Goal: Information Seeking & Learning: Learn about a topic

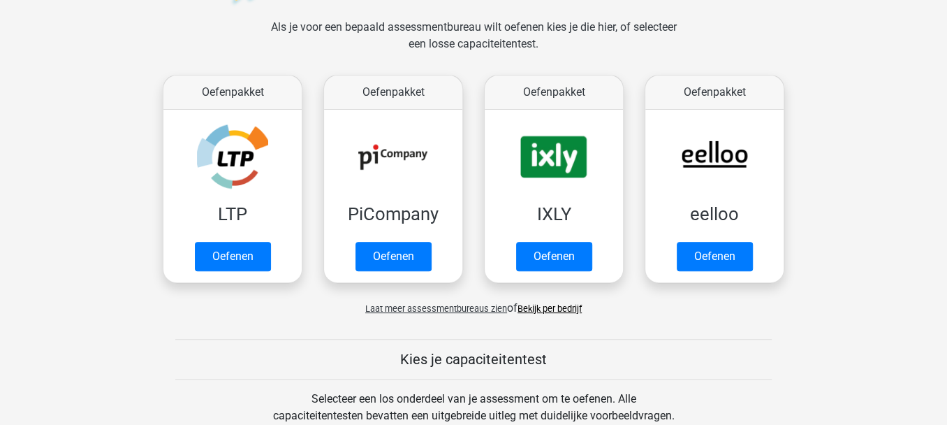
scroll to position [223, 0]
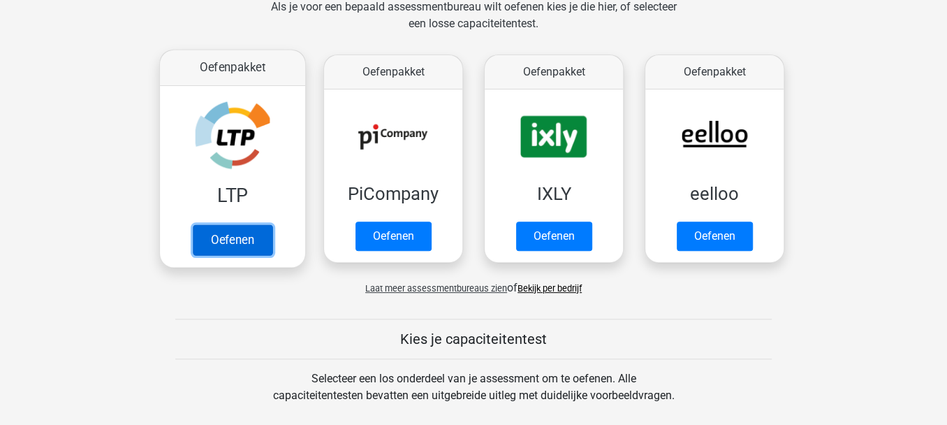
click at [228, 237] on link "Oefenen" at bounding box center [233, 239] width 80 height 31
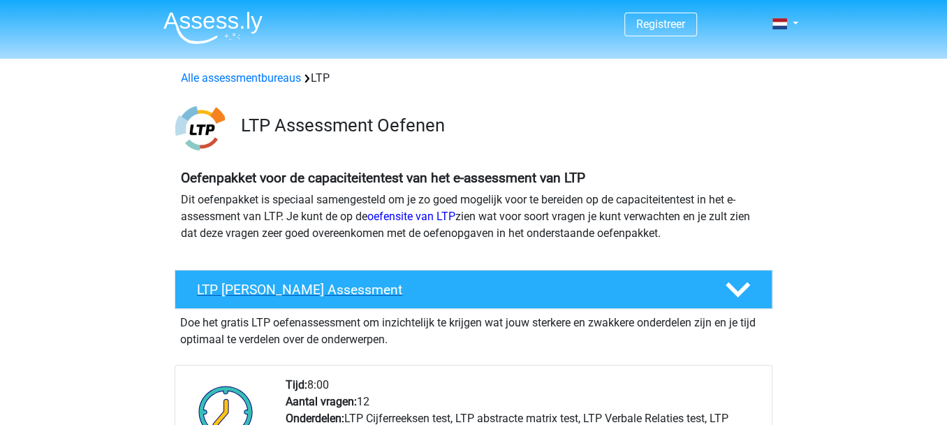
click at [354, 288] on h4 "LTP Gratis Oefen Assessment" at bounding box center [450, 289] width 506 height 16
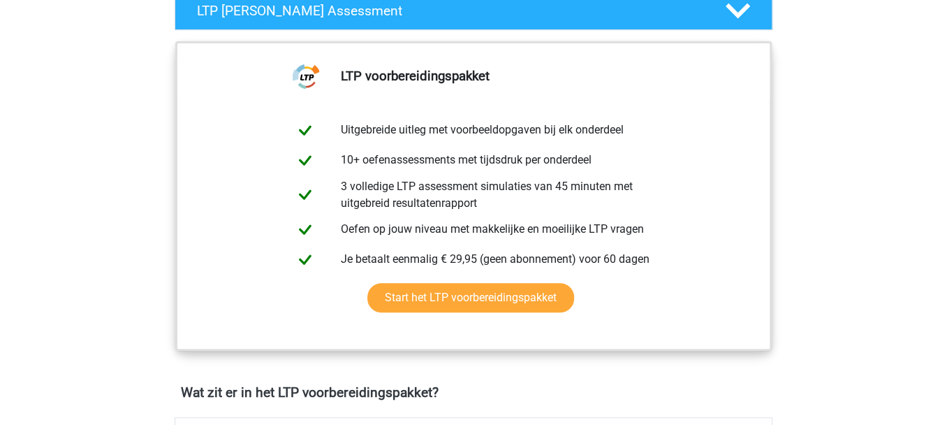
scroll to position [279, 0]
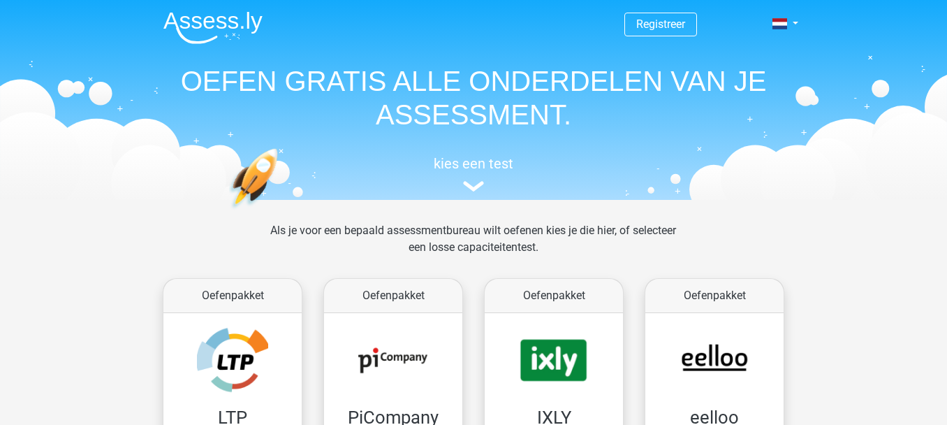
scroll to position [223, 0]
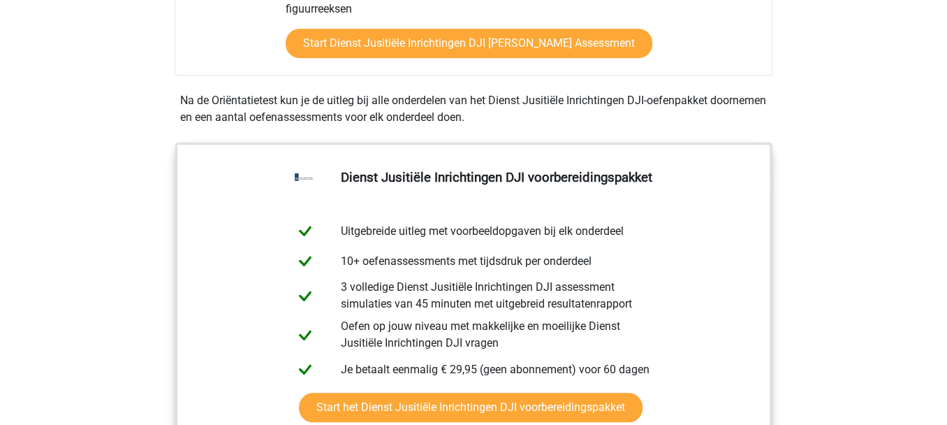
scroll to position [587, 0]
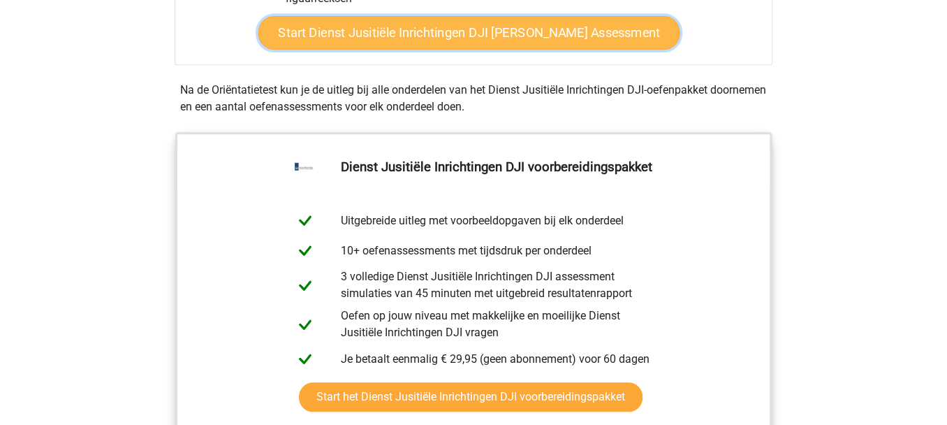
click at [580, 20] on link "Start Dienst Jusitiële Inrichtingen DJI Gratis Oefen Assessment" at bounding box center [469, 33] width 422 height 34
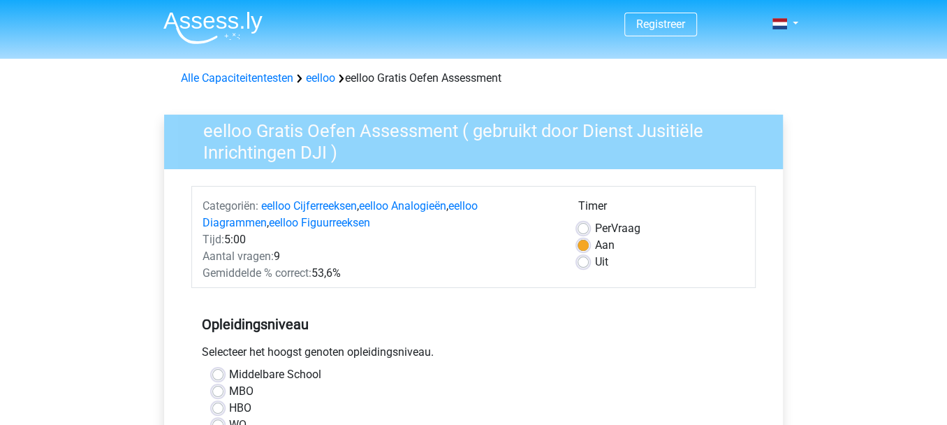
click at [229, 390] on label "MBO" at bounding box center [241, 391] width 24 height 17
click at [220, 390] on input "MBO" at bounding box center [217, 390] width 11 height 14
radio input "true"
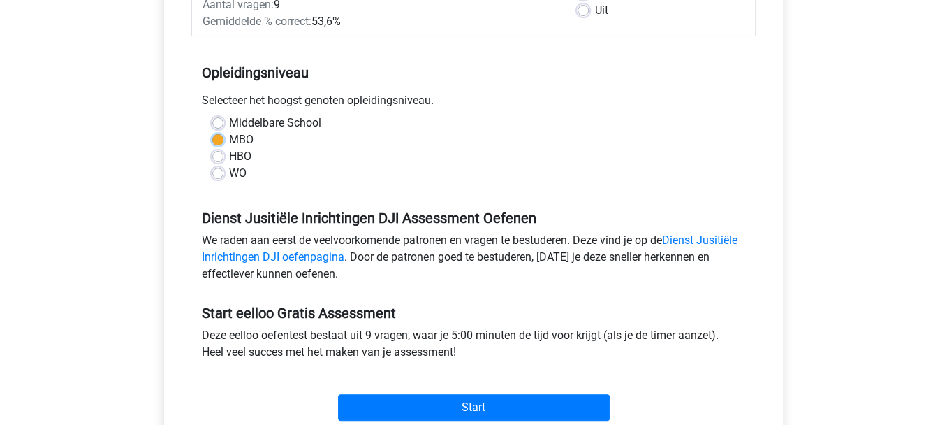
scroll to position [279, 0]
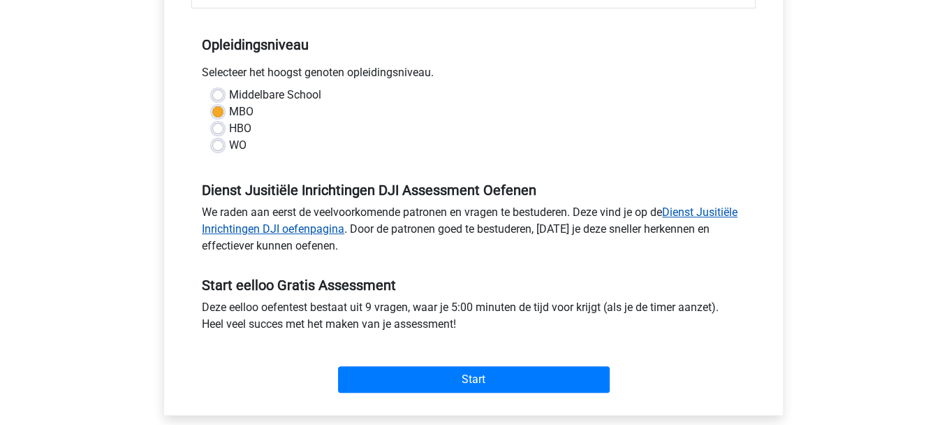
click at [346, 228] on link "Dienst Jusitiële Inrichtingen DJI oefenpagina" at bounding box center [470, 220] width 536 height 30
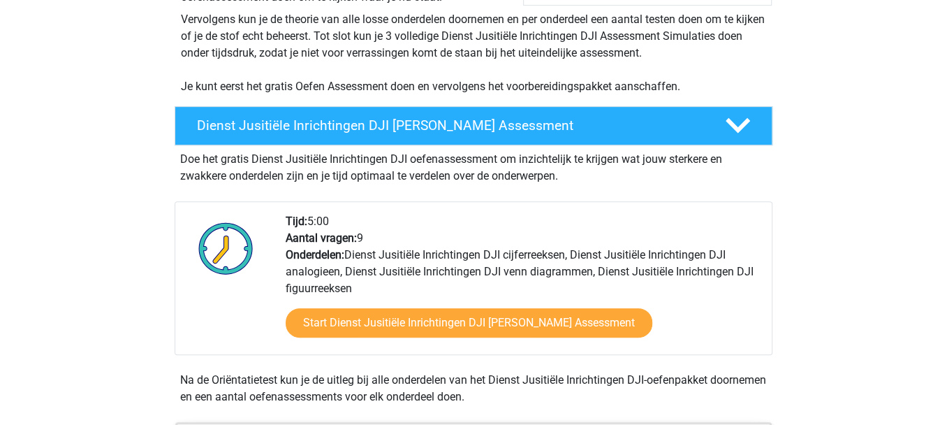
scroll to position [307, 0]
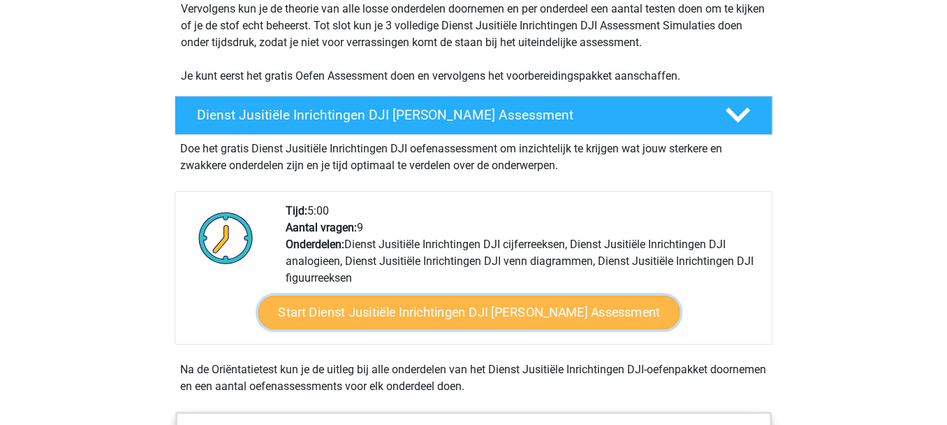
click at [514, 306] on link "Start Dienst Jusitiële Inrichtingen DJI Gratis Oefen Assessment" at bounding box center [469, 312] width 422 height 34
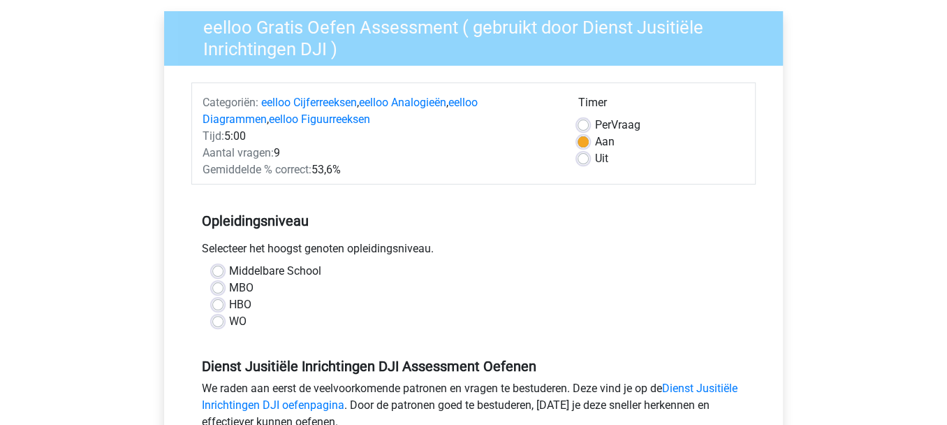
scroll to position [112, 0]
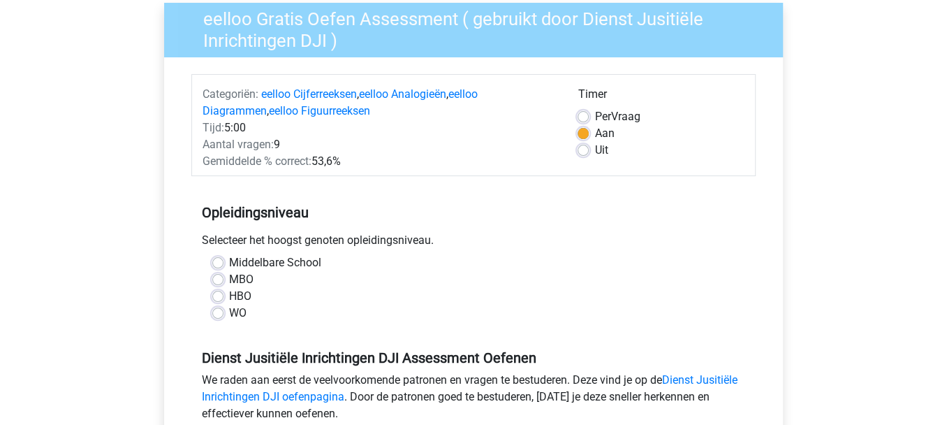
click at [594, 144] on label "Uit" at bounding box center [600, 150] width 13 height 17
click at [587, 144] on input "Uit" at bounding box center [583, 149] width 11 height 14
radio input "true"
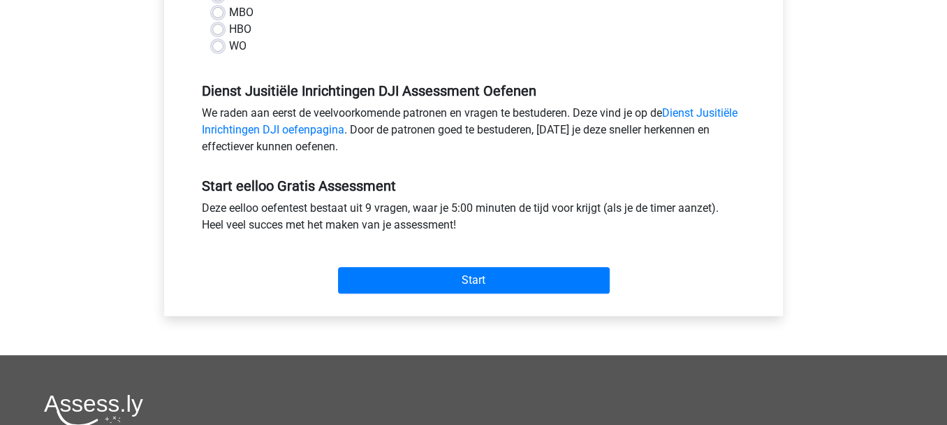
scroll to position [391, 0]
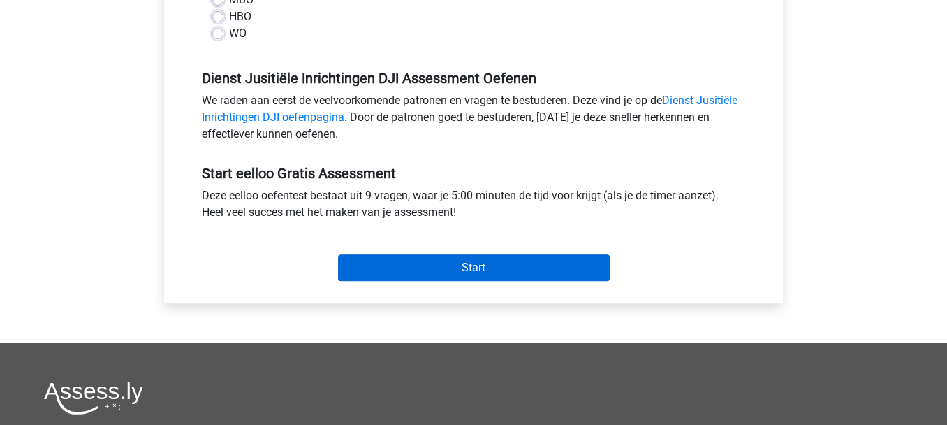
click at [338, 254] on input "Start" at bounding box center [474, 267] width 272 height 27
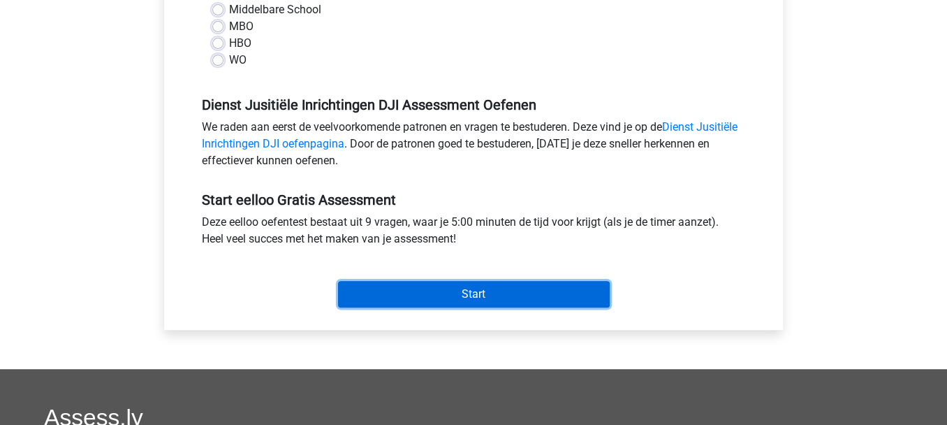
click at [486, 287] on input "Start" at bounding box center [474, 294] width 272 height 27
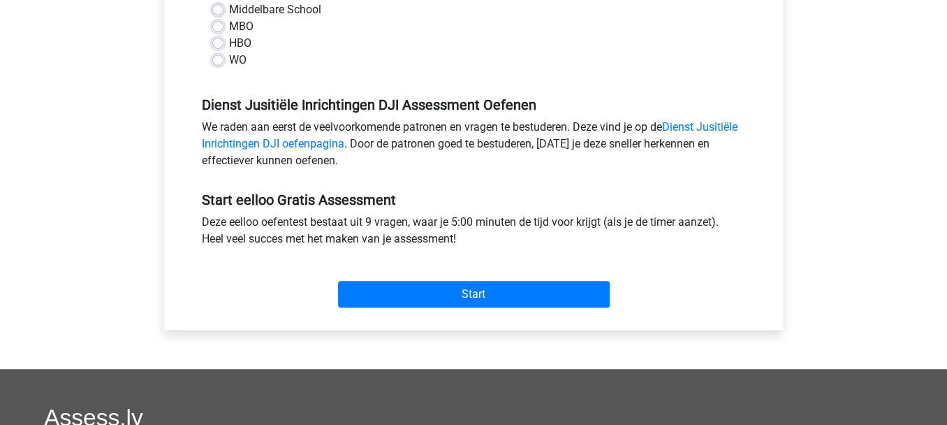
click at [356, 8] on div "Middelbare School" at bounding box center [473, 9] width 522 height 17
click at [229, 22] on label "MBO" at bounding box center [241, 26] width 24 height 17
click at [215, 22] on input "MBO" at bounding box center [217, 25] width 11 height 14
radio input "true"
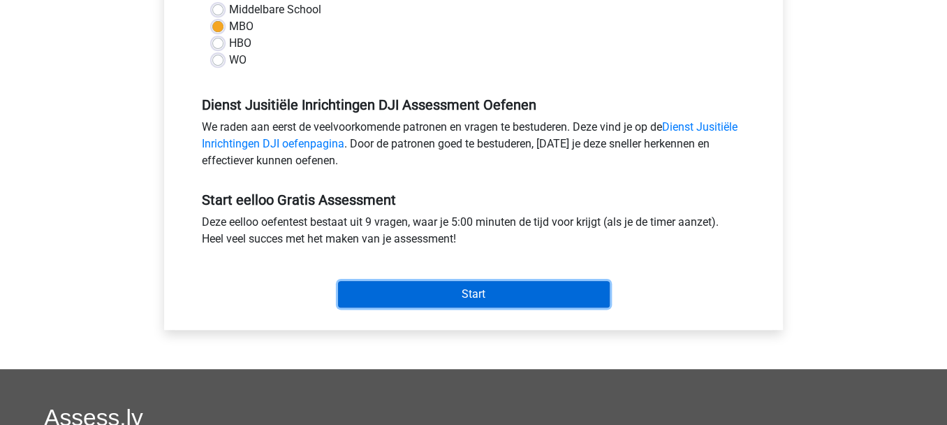
click at [483, 286] on input "Start" at bounding box center [474, 294] width 272 height 27
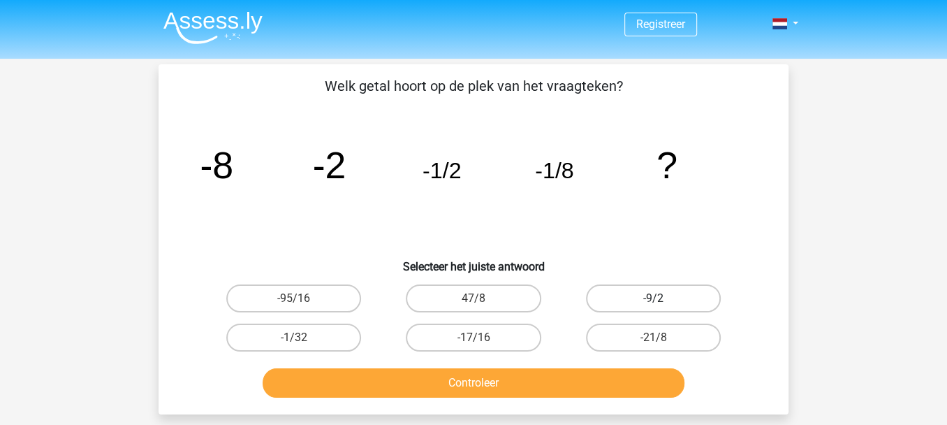
click at [670, 297] on label "-9/2" at bounding box center [653, 298] width 135 height 28
click at [662, 298] on input "-9/2" at bounding box center [657, 302] width 9 height 9
radio input "true"
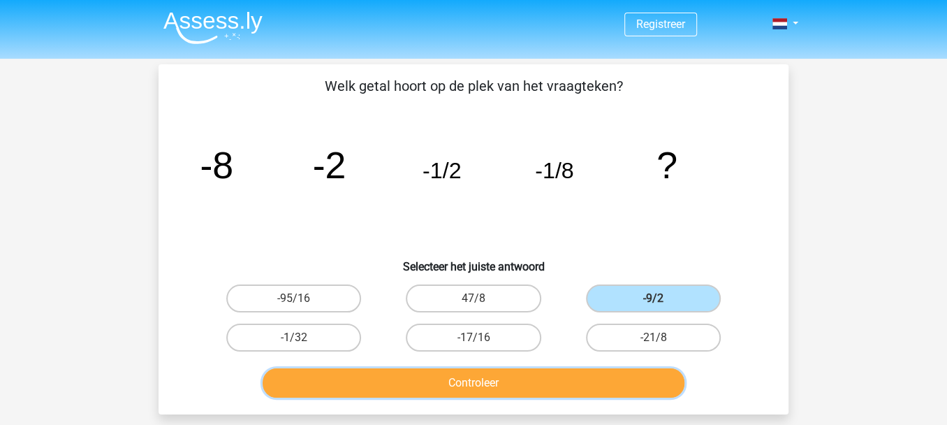
click at [566, 376] on button "Controleer" at bounding box center [474, 382] width 423 height 29
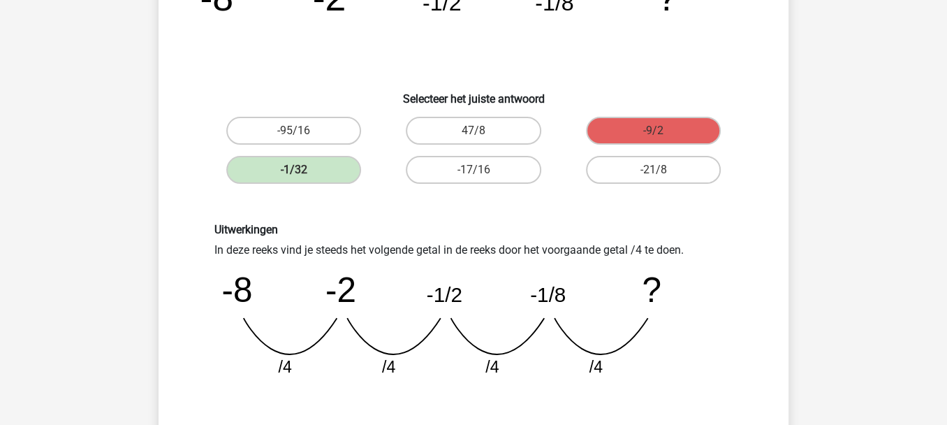
scroll to position [196, 0]
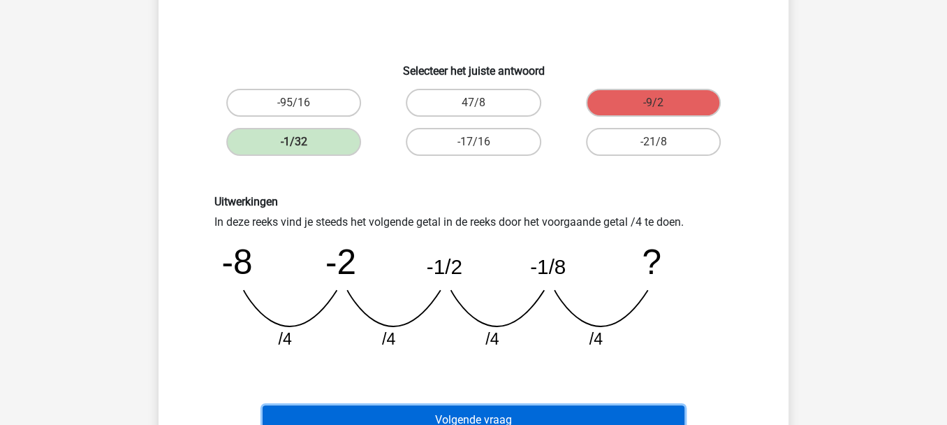
click at [601, 416] on button "Volgende vraag" at bounding box center [474, 419] width 423 height 29
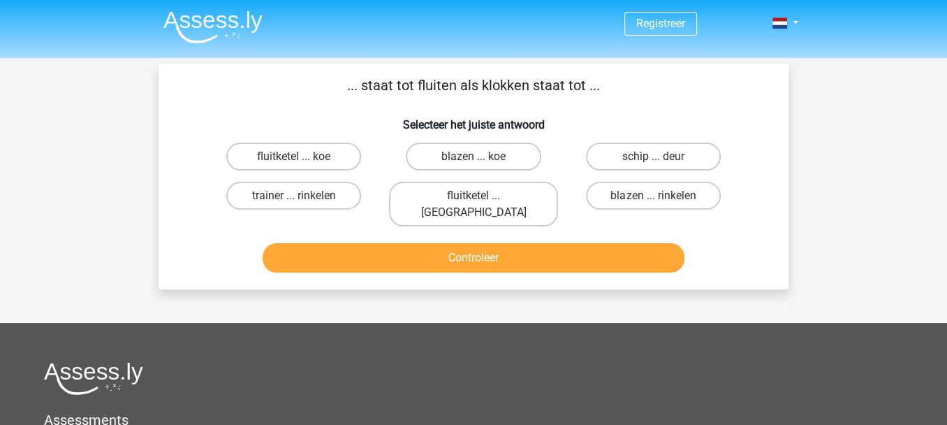
scroll to position [0, 0]
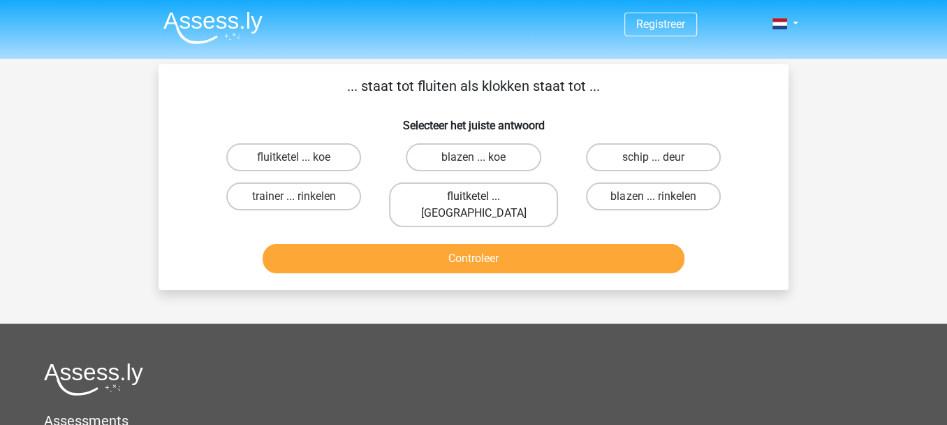
click at [472, 191] on label "fluitketel ... [GEOGRAPHIC_DATA]" at bounding box center [473, 204] width 168 height 45
click at [474, 196] on input "fluitketel ... [GEOGRAPHIC_DATA]" at bounding box center [478, 200] width 9 height 9
radio input "true"
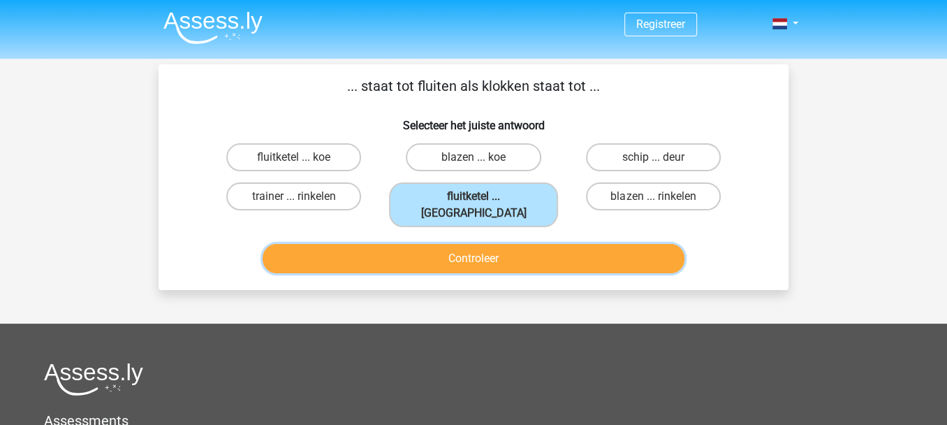
click at [487, 244] on button "Controleer" at bounding box center [474, 258] width 423 height 29
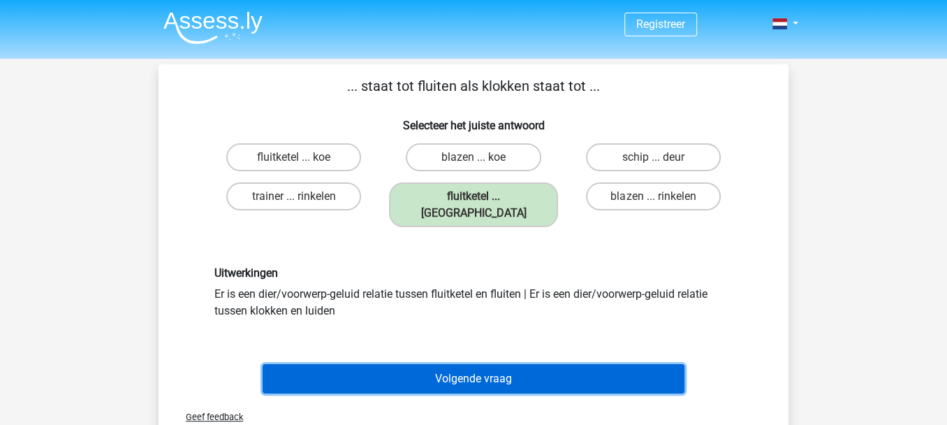
click at [529, 364] on button "Volgende vraag" at bounding box center [474, 378] width 423 height 29
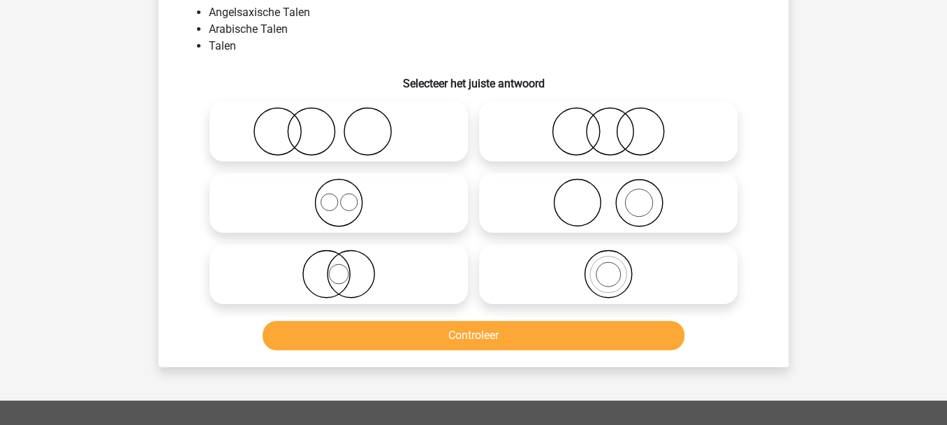
scroll to position [112, 0]
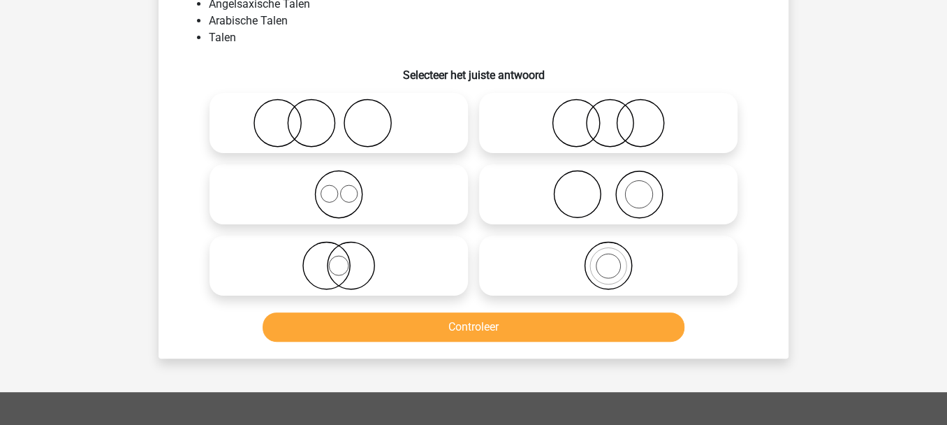
click at [312, 119] on icon at bounding box center [338, 122] width 247 height 49
click at [339, 116] on input "radio" at bounding box center [343, 111] width 9 height 9
radio input "true"
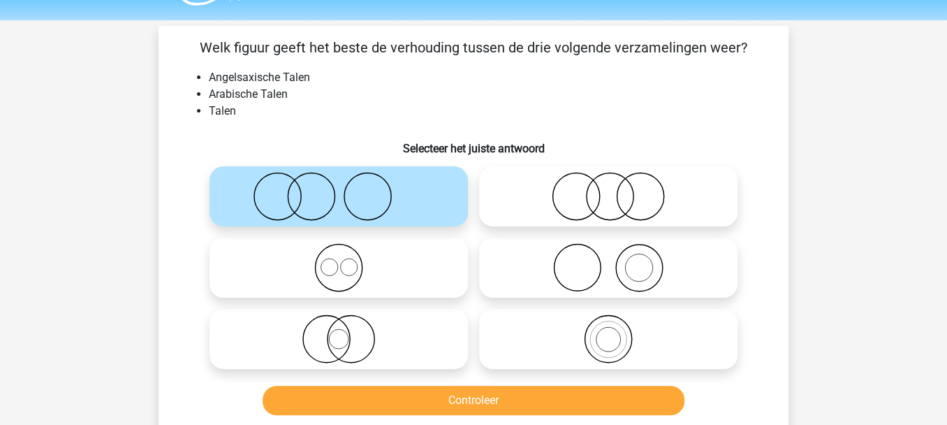
scroll to position [37, 0]
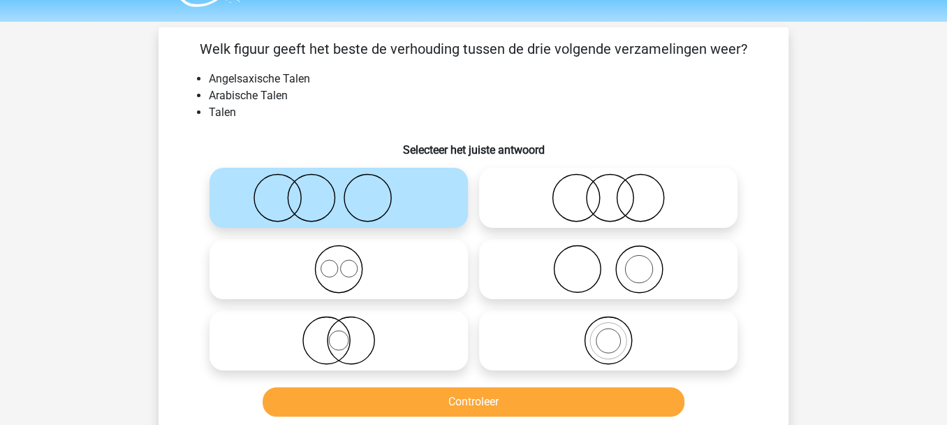
click at [617, 194] on circle at bounding box center [640, 198] width 47 height 47
click at [616, 191] on input "radio" at bounding box center [612, 186] width 9 height 9
radio input "true"
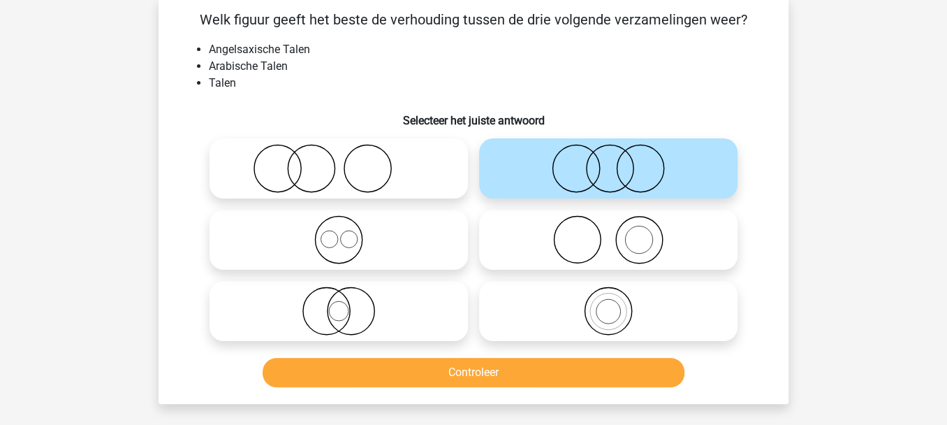
scroll to position [56, 0]
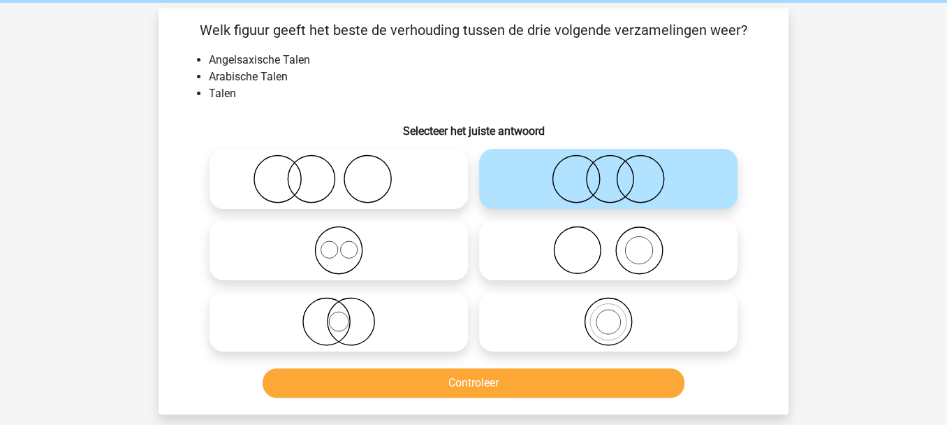
click button "Controleer" at bounding box center [474, 382] width 423 height 29
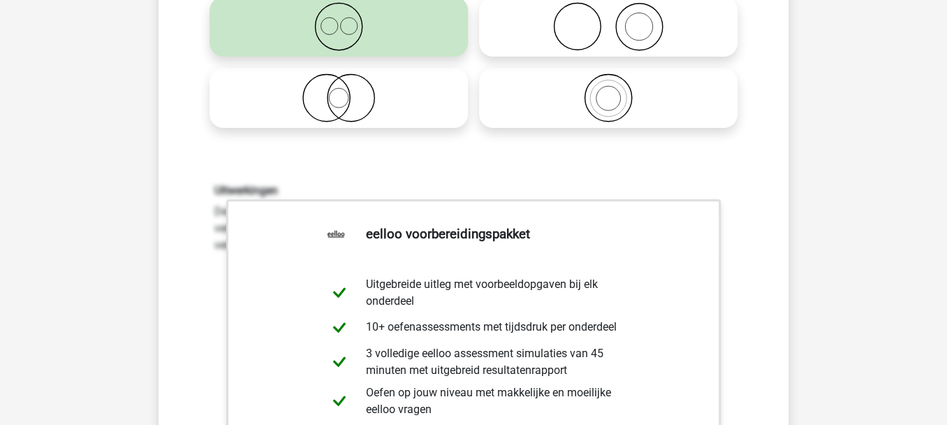
scroll to position [269, 0]
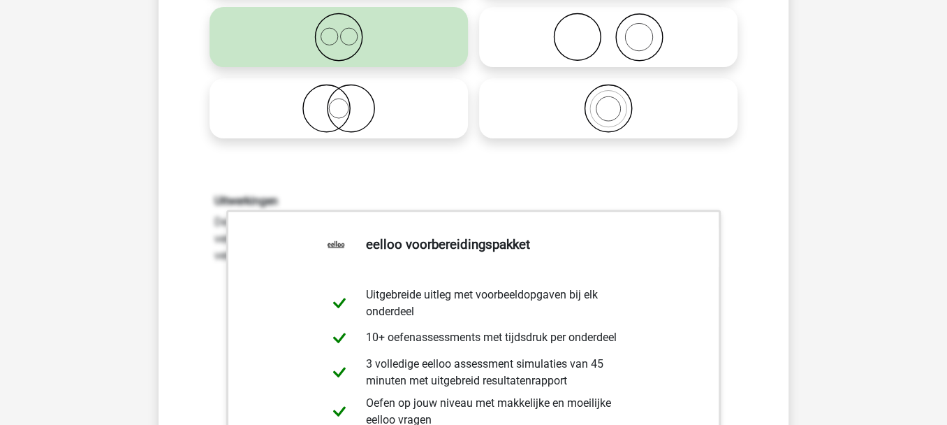
click at [735, 165] on div "Uitwerkingen De verzameling Angelsaxische Talen staat volledig los van de verza…" at bounding box center [473, 377] width 585 height 433
click at [689, 46] on icon at bounding box center [608, 37] width 247 height 49
click at [609, 104] on icon at bounding box center [608, 108] width 247 height 49
drag, startPoint x: 343, startPoint y: 116, endPoint x: 922, endPoint y: 116, distance: 579.0
click at [922, 116] on div "Registreer" at bounding box center [473, 421] width 947 height 1381
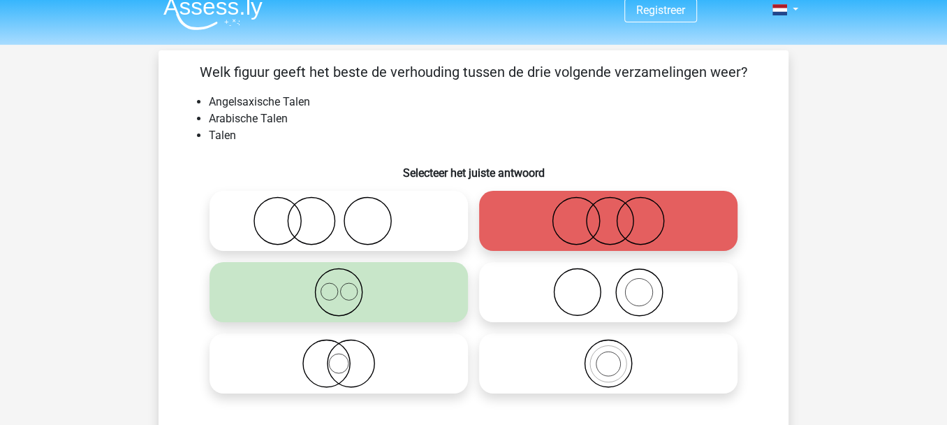
scroll to position [0, 0]
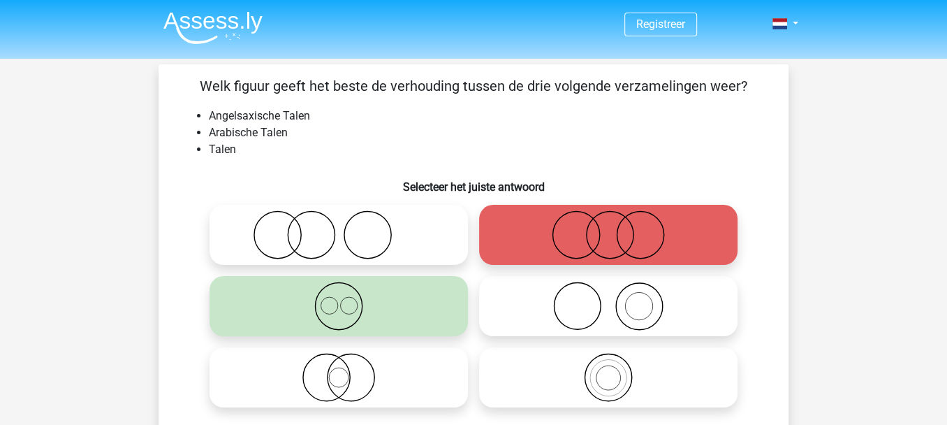
click at [381, 239] on icon at bounding box center [338, 234] width 247 height 49
